Goal: Obtain resource: Obtain resource

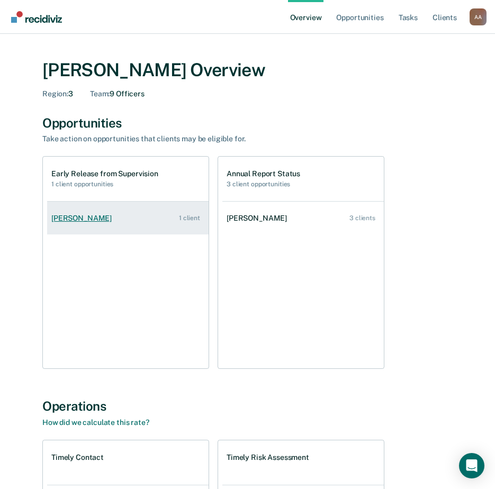
click at [74, 220] on div "[PERSON_NAME]" at bounding box center [83, 218] width 65 height 9
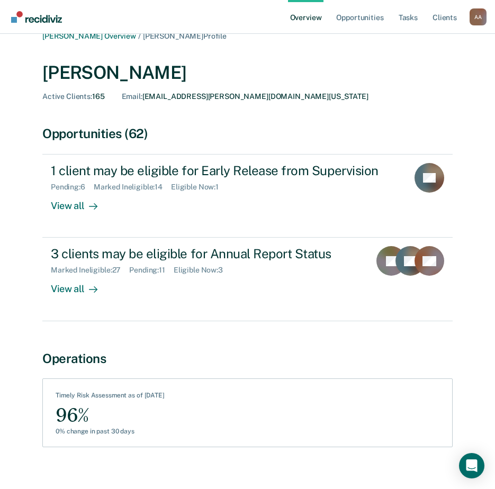
scroll to position [28, 0]
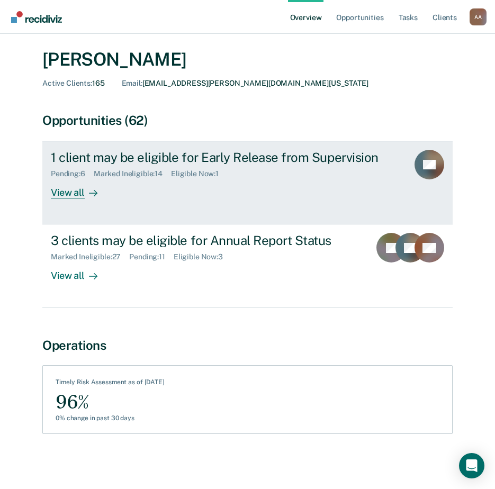
click at [69, 194] on div "View all" at bounding box center [80, 188] width 59 height 21
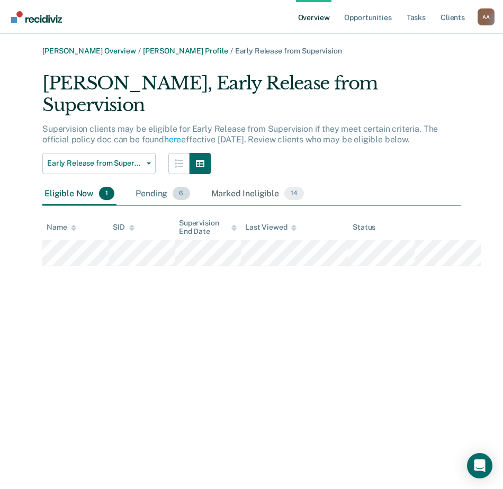
click at [154, 183] on div "Pending 6" at bounding box center [162, 194] width 58 height 23
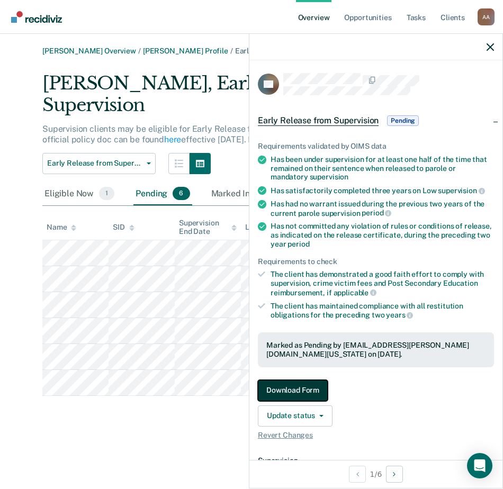
click at [307, 390] on button "Download Form" at bounding box center [293, 390] width 70 height 21
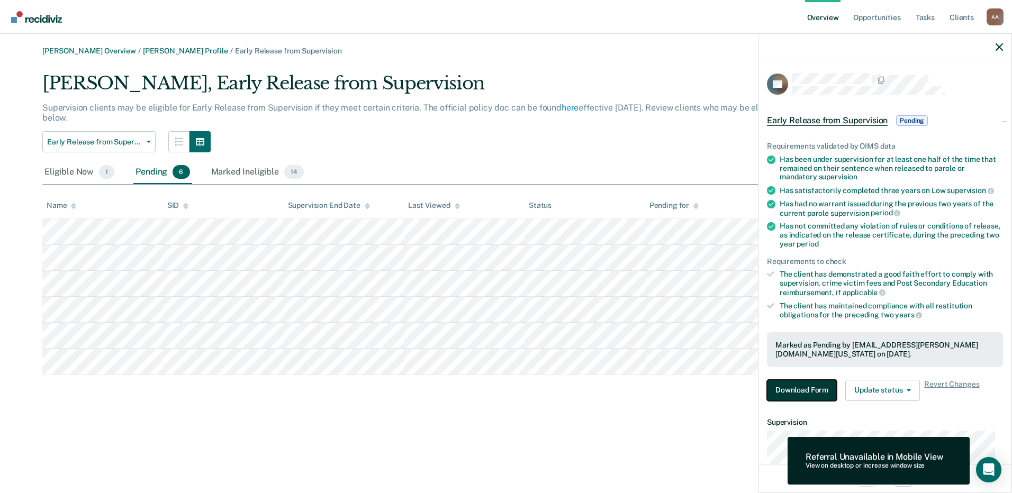
click at [502, 385] on button "Download Form" at bounding box center [802, 390] width 70 height 21
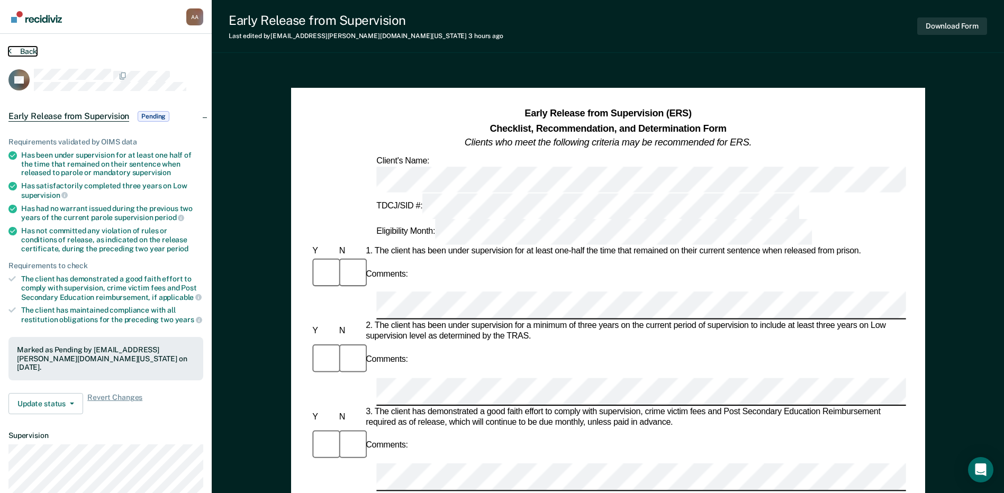
click at [21, 49] on button "Back" at bounding box center [22, 52] width 29 height 10
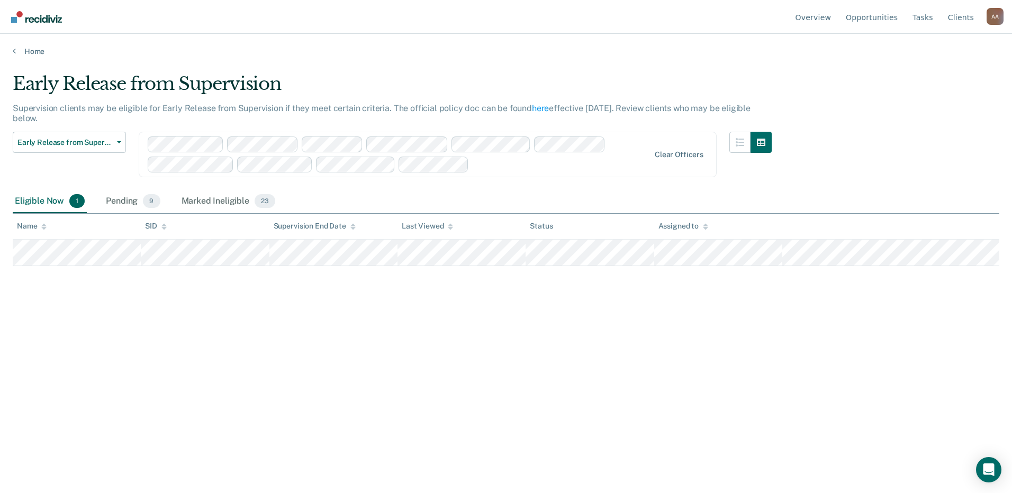
click at [413, 281] on div "Early Release from Supervision Supervision clients may be eligible for Early Re…" at bounding box center [506, 243] width 987 height 341
click at [204, 206] on div "Marked Ineligible 23" at bounding box center [228, 201] width 98 height 23
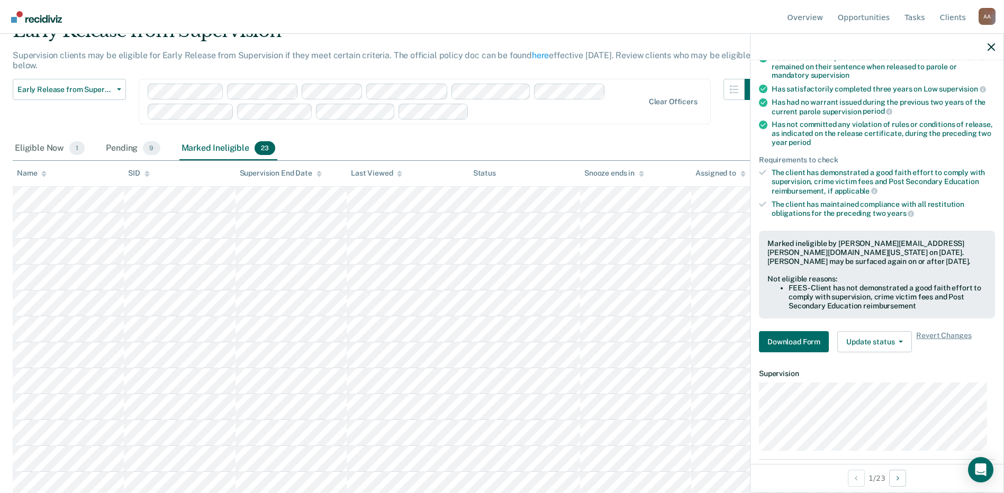
scroll to position [106, 0]
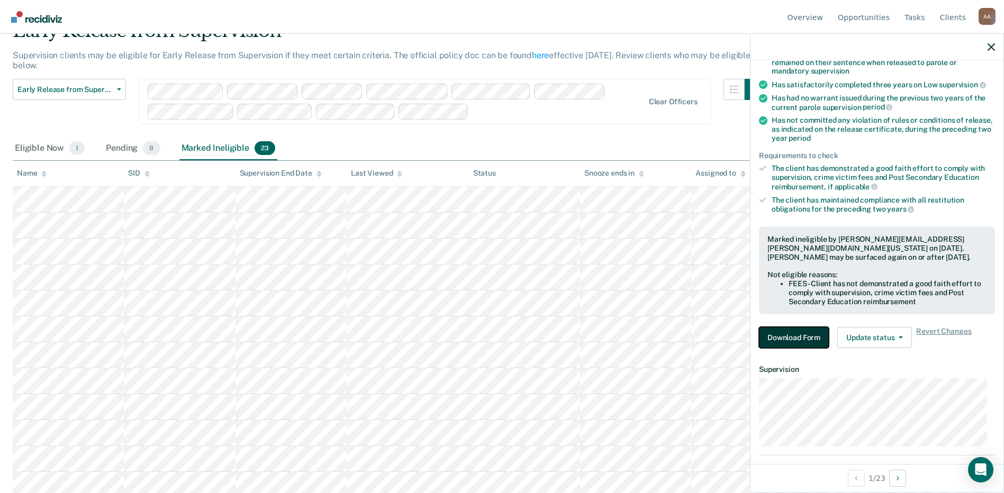
click at [502, 334] on button "Download Form" at bounding box center [794, 337] width 70 height 21
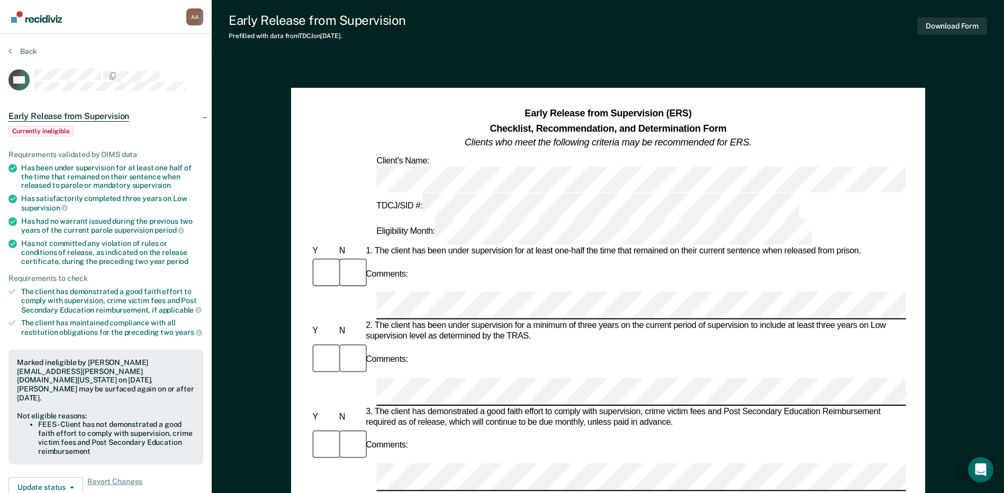
click at [12, 56] on div "Back" at bounding box center [105, 58] width 195 height 22
click at [11, 52] on icon at bounding box center [9, 51] width 3 height 8
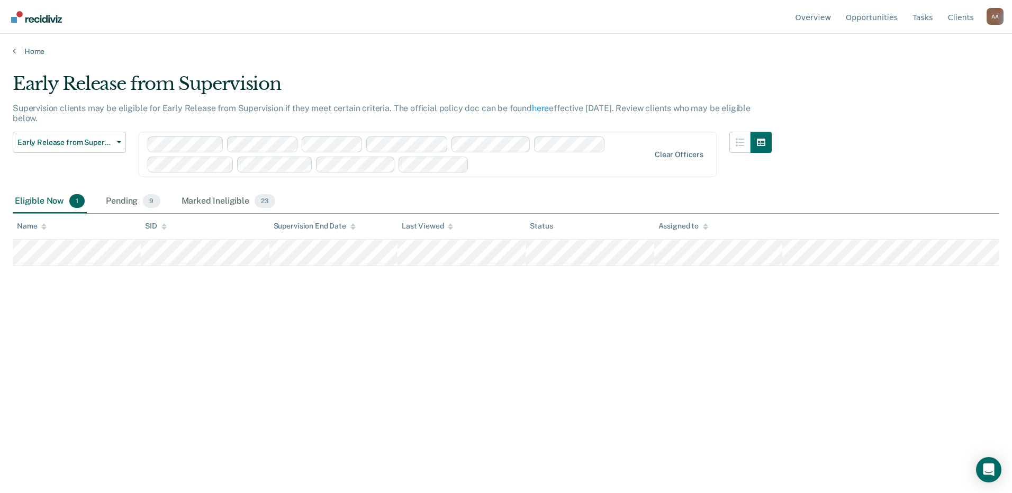
click at [346, 436] on div "Early Release from Supervision Supervision clients may be eligible for Early Re…" at bounding box center [506, 260] width 987 height 375
drag, startPoint x: 614, startPoint y: 346, endPoint x: 604, endPoint y: 341, distance: 10.4
click at [502, 346] on div "Early Release from Supervision Supervision clients may be eligible for Early Re…" at bounding box center [506, 243] width 987 height 341
click at [212, 199] on div "Marked Ineligible 23" at bounding box center [228, 201] width 98 height 23
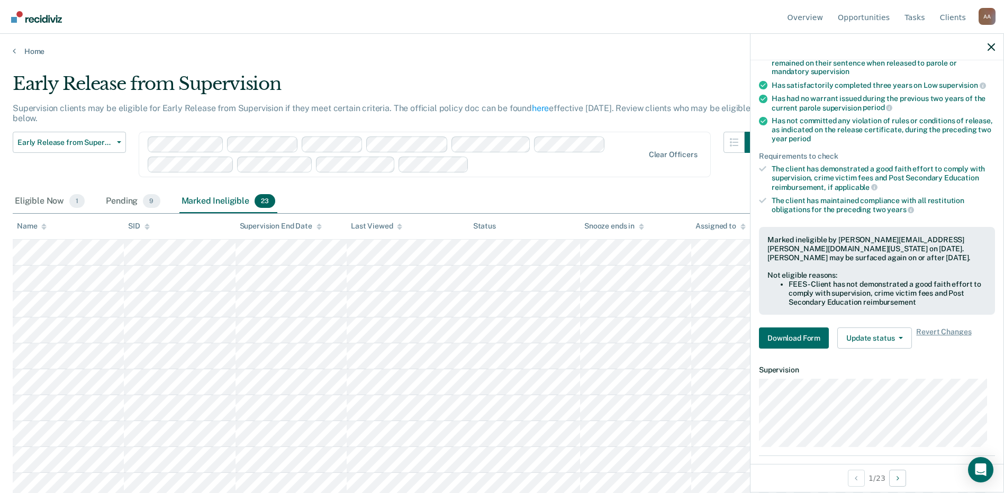
scroll to position [159, 0]
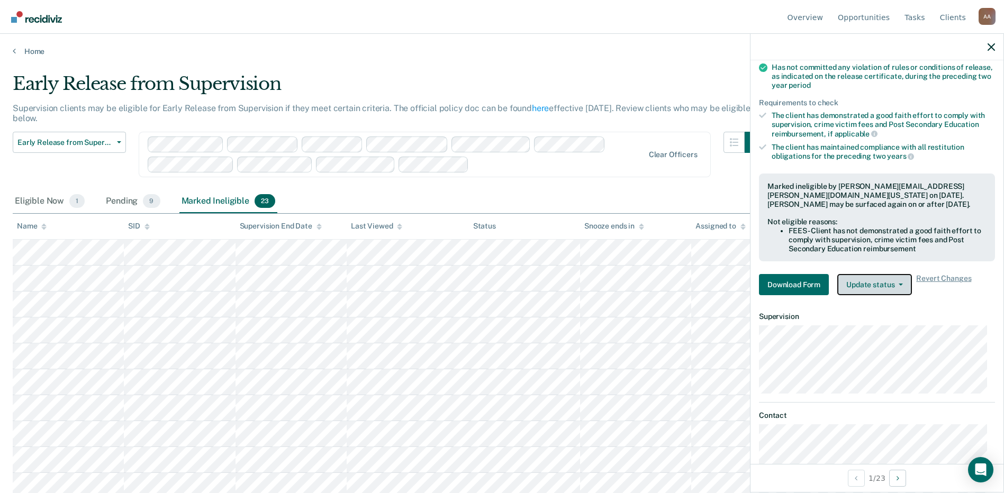
click at [502, 285] on button "Update status" at bounding box center [874, 284] width 75 height 21
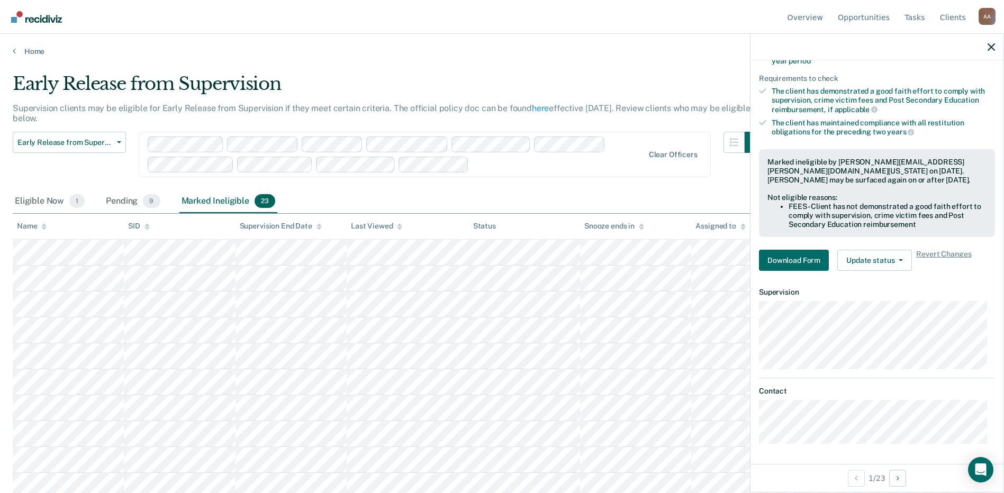
click at [86, 181] on div "Early Release from Supervision Early Release from Supervision Annual Report Sta…" at bounding box center [69, 161] width 113 height 58
